Goal: Task Accomplishment & Management: Manage account settings

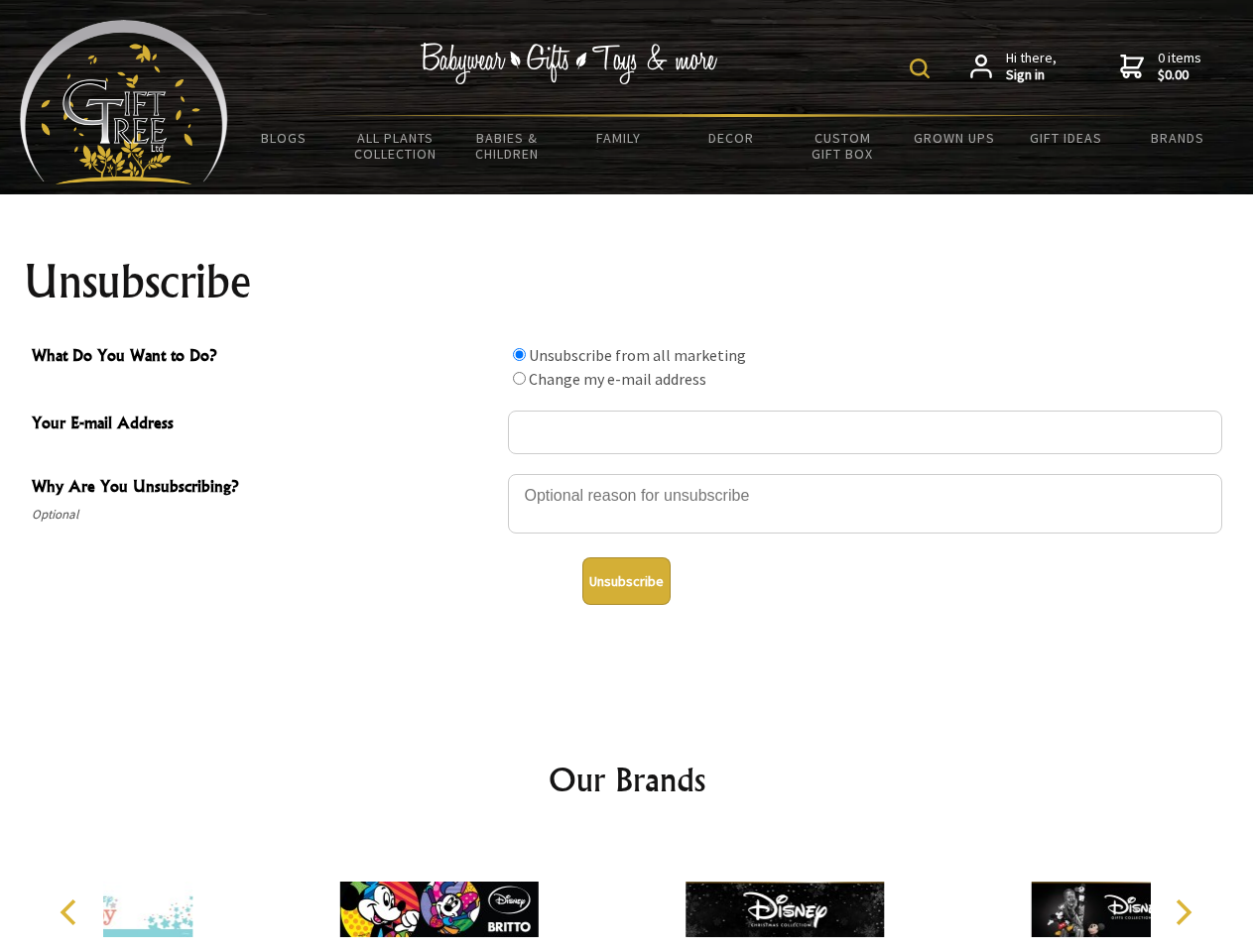
click at [922, 68] on img at bounding box center [920, 69] width 20 height 20
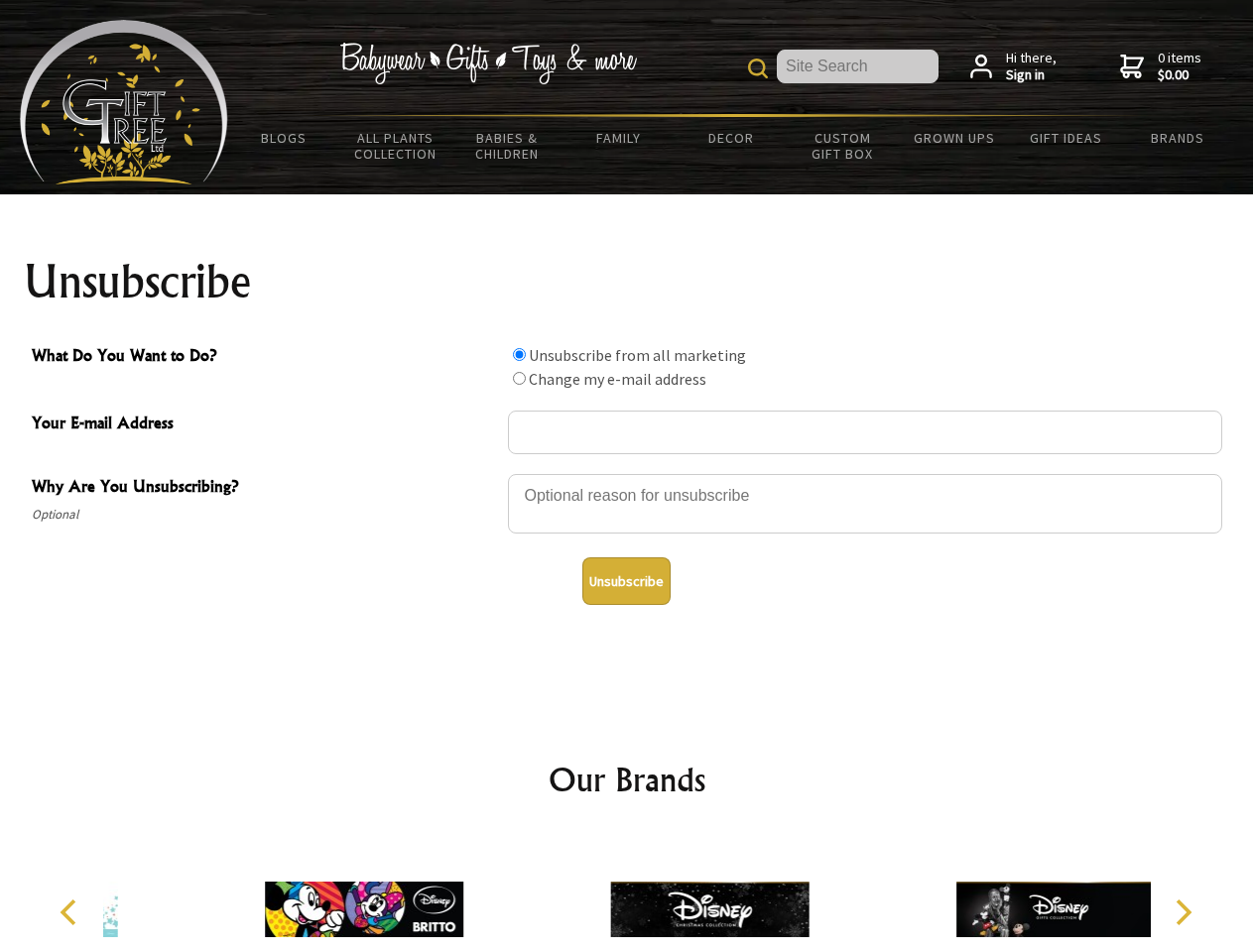
click at [627, 473] on div at bounding box center [865, 506] width 714 height 69
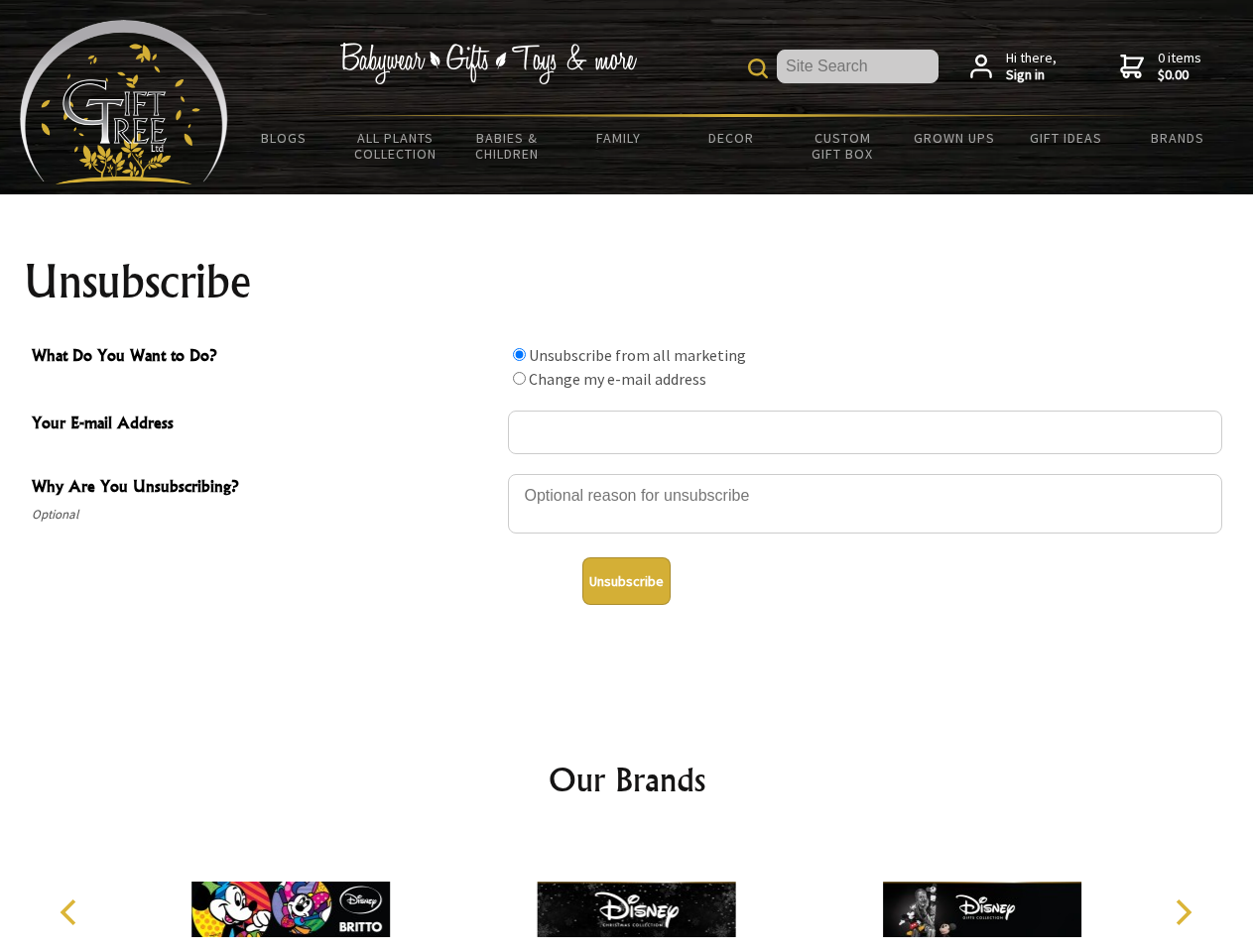
click at [519, 354] on input "What Do You Want to Do?" at bounding box center [519, 354] width 13 height 13
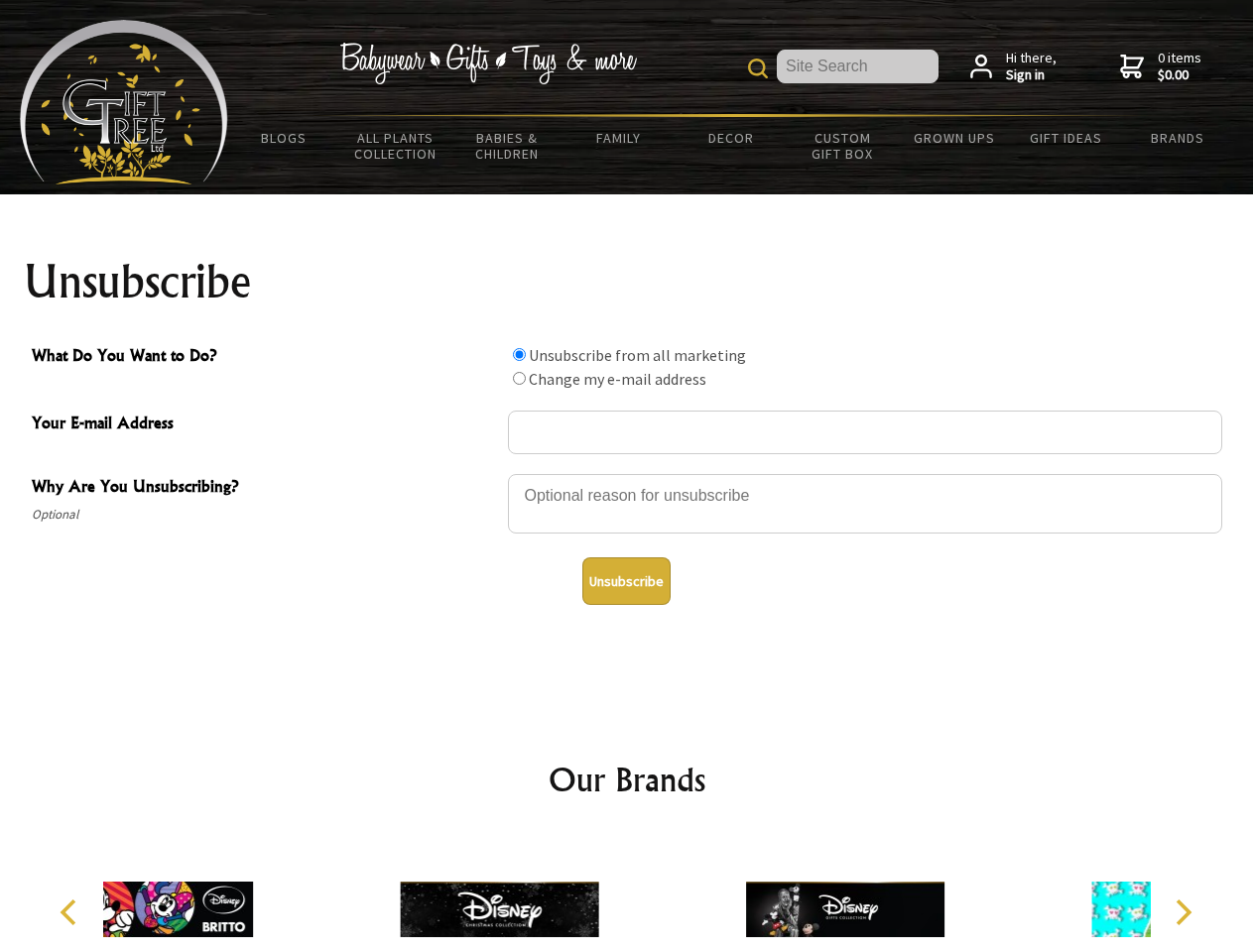
click at [519, 378] on input "What Do You Want to Do?" at bounding box center [519, 378] width 13 height 13
click at [626, 581] on button "Unsubscribe" at bounding box center [626, 581] width 88 height 48
click at [672, 894] on div at bounding box center [844, 912] width 345 height 155
radio input "true"
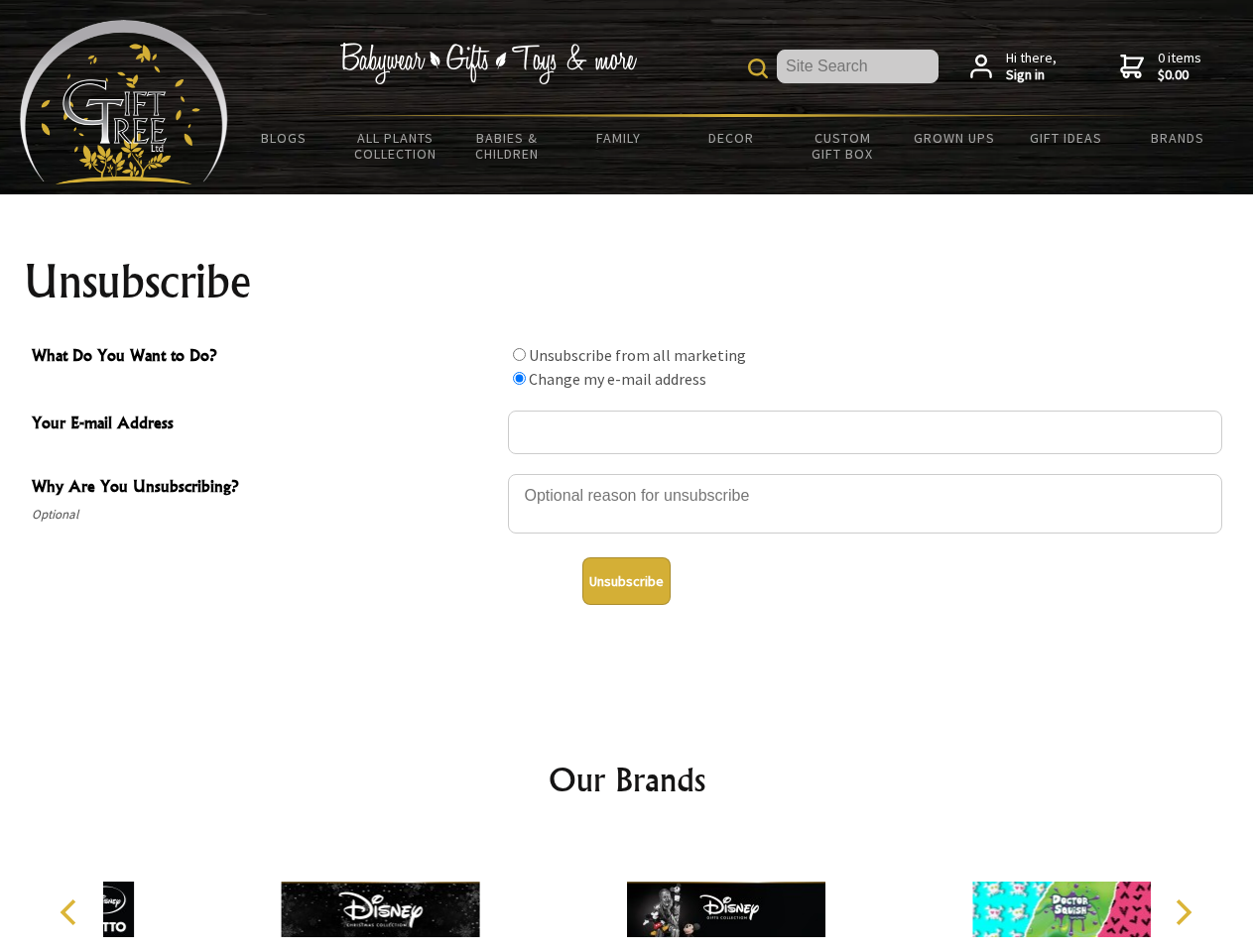
click at [71, 913] on icon "Previous" at bounding box center [71, 913] width 26 height 26
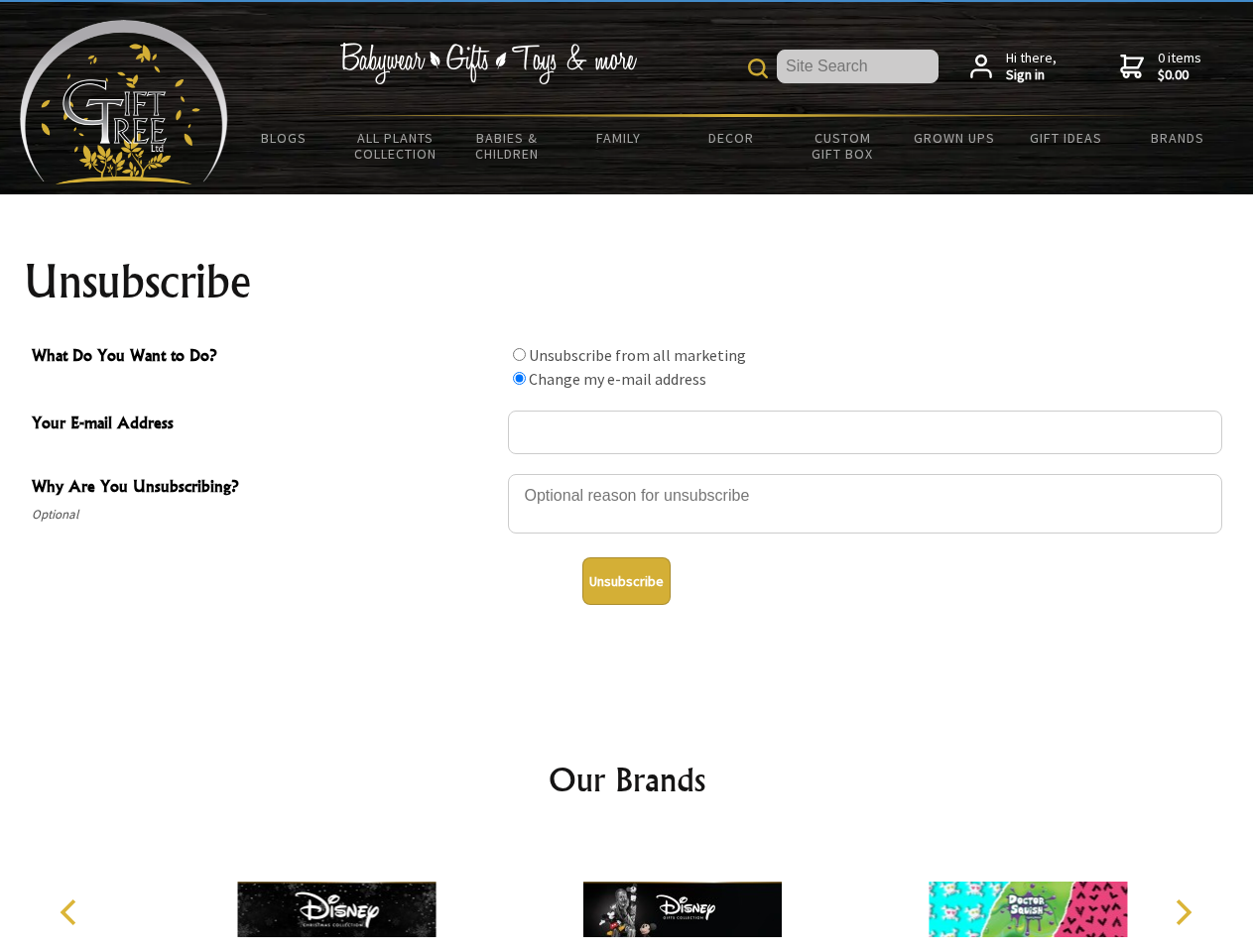
click at [1182, 913] on icon "Next" at bounding box center [1181, 913] width 26 height 26
